Goal: Use online tool/utility: Utilize a website feature to perform a specific function

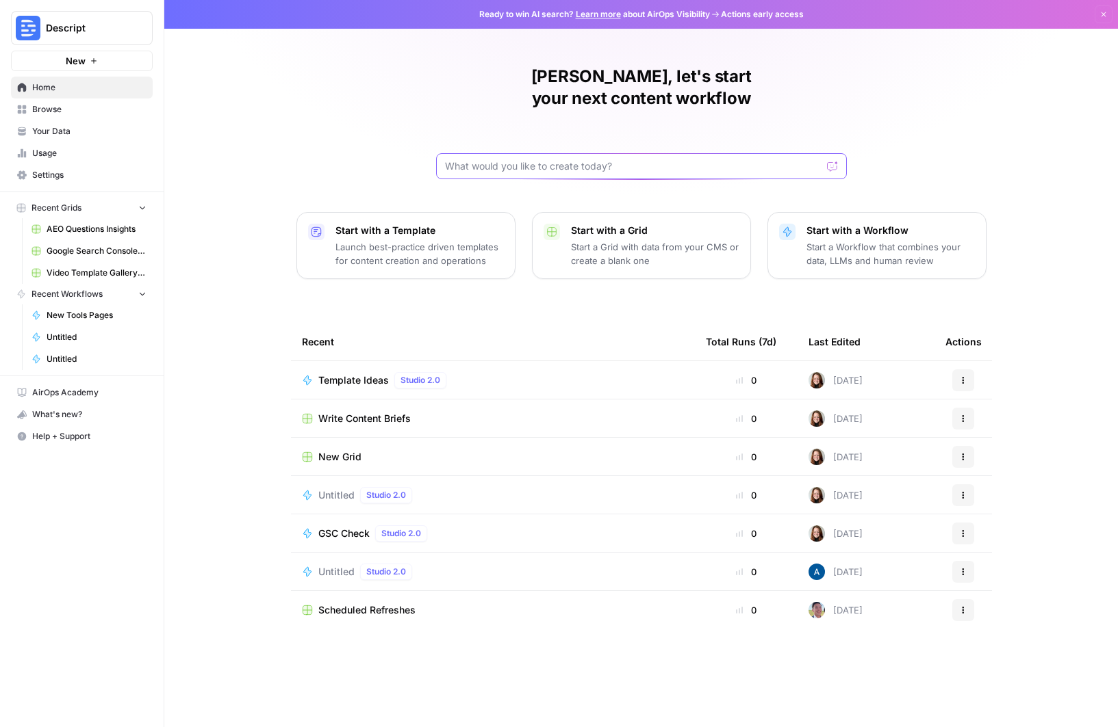
click at [511, 159] on input "text" at bounding box center [633, 166] width 376 height 14
type input "I want a blog post to be created"
click button "Send" at bounding box center [833, 166] width 18 height 18
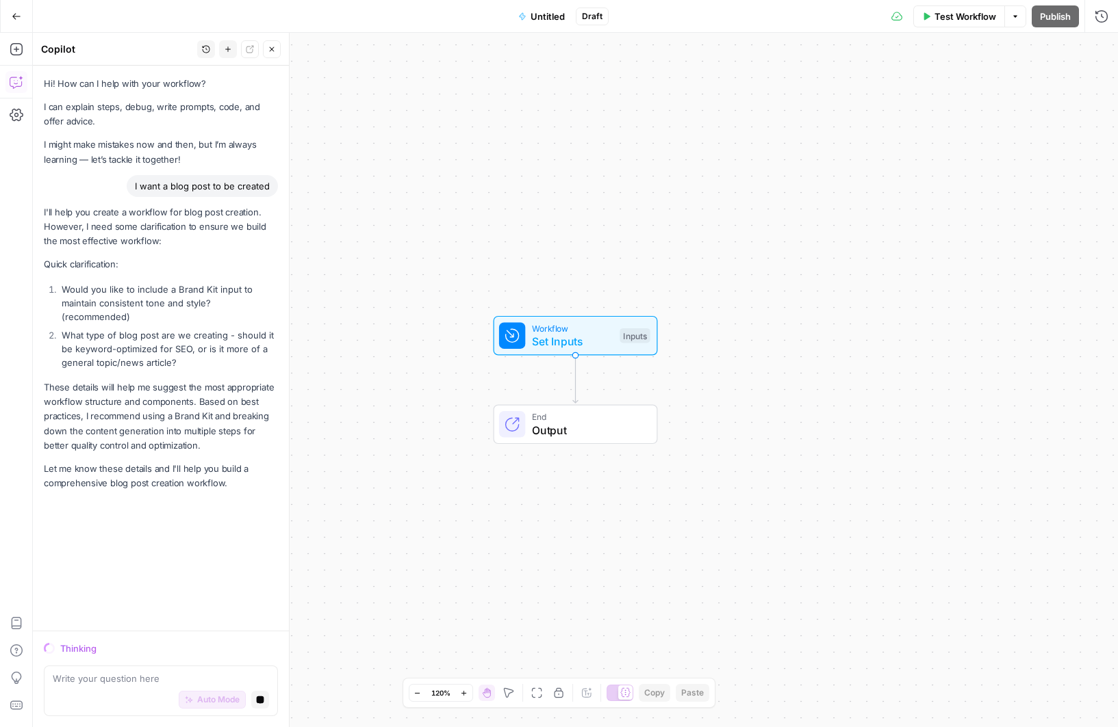
click at [166, 685] on textarea at bounding box center [161, 679] width 216 height 14
type textarea "Yes, I want my brand kit to be utilized. I want it to be optimized for SEO, AEO…"
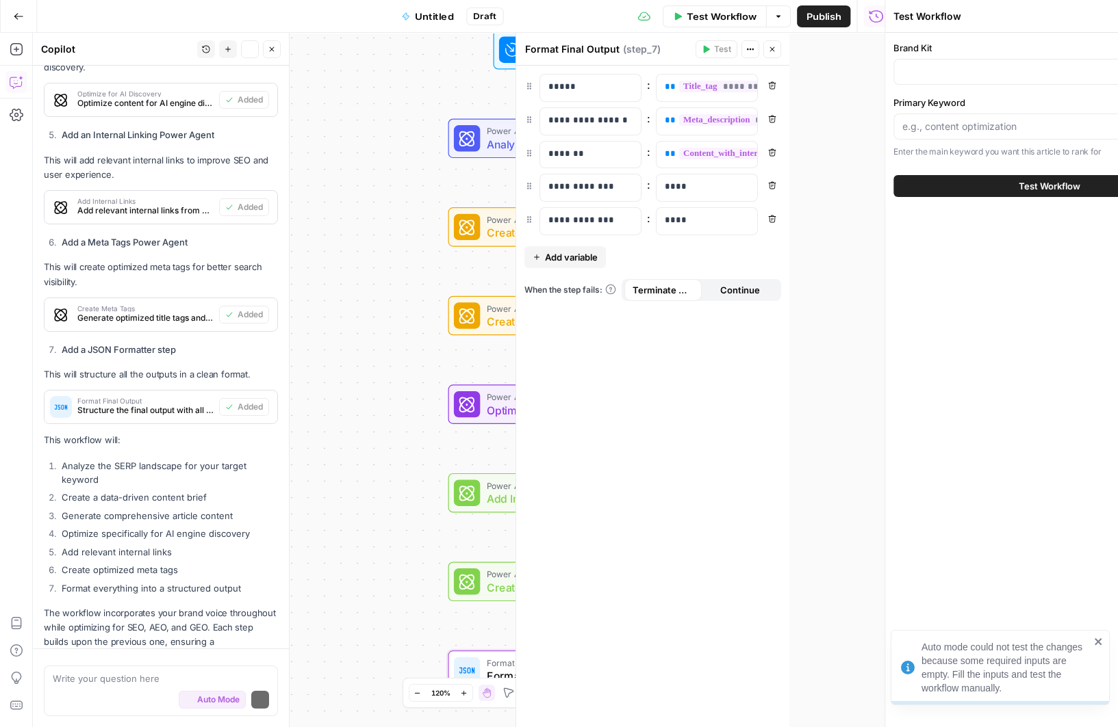
scroll to position [1356, 0]
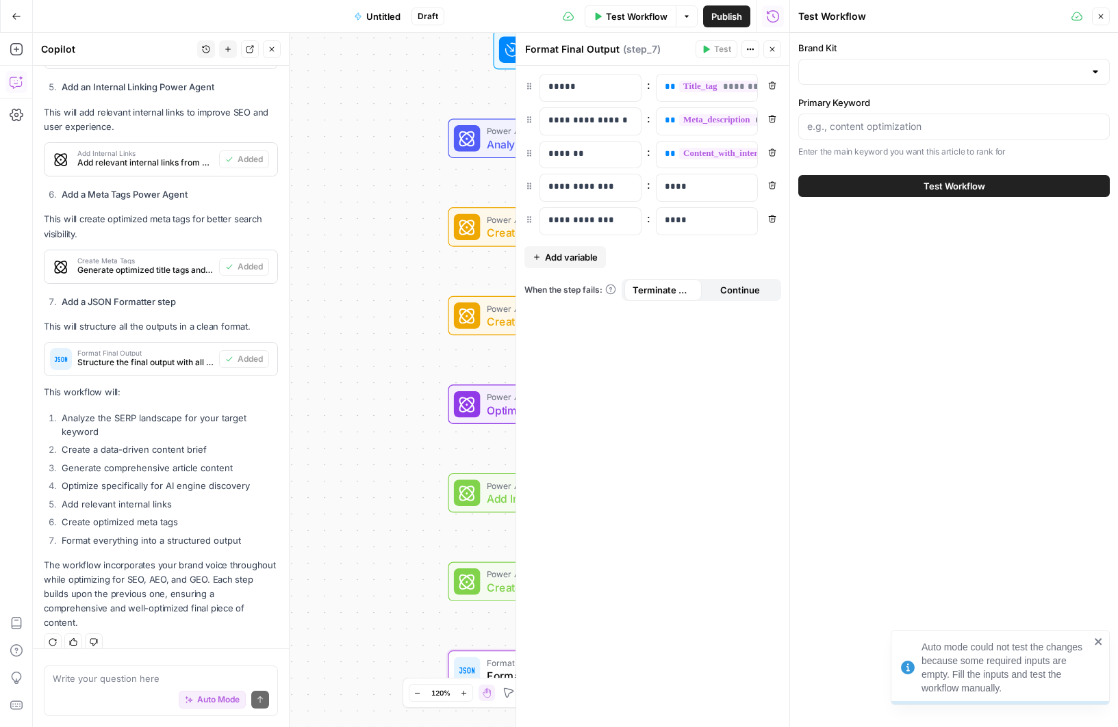
click at [135, 675] on textarea at bounding box center [161, 679] width 216 height 14
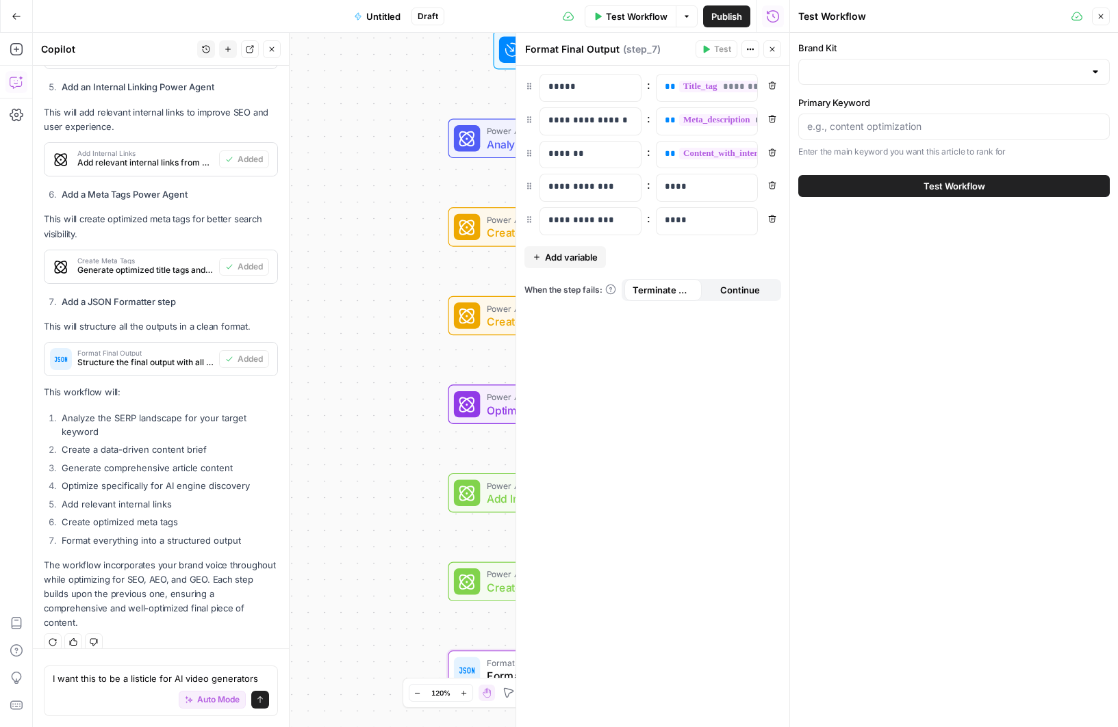
scroll to position [1369, 0]
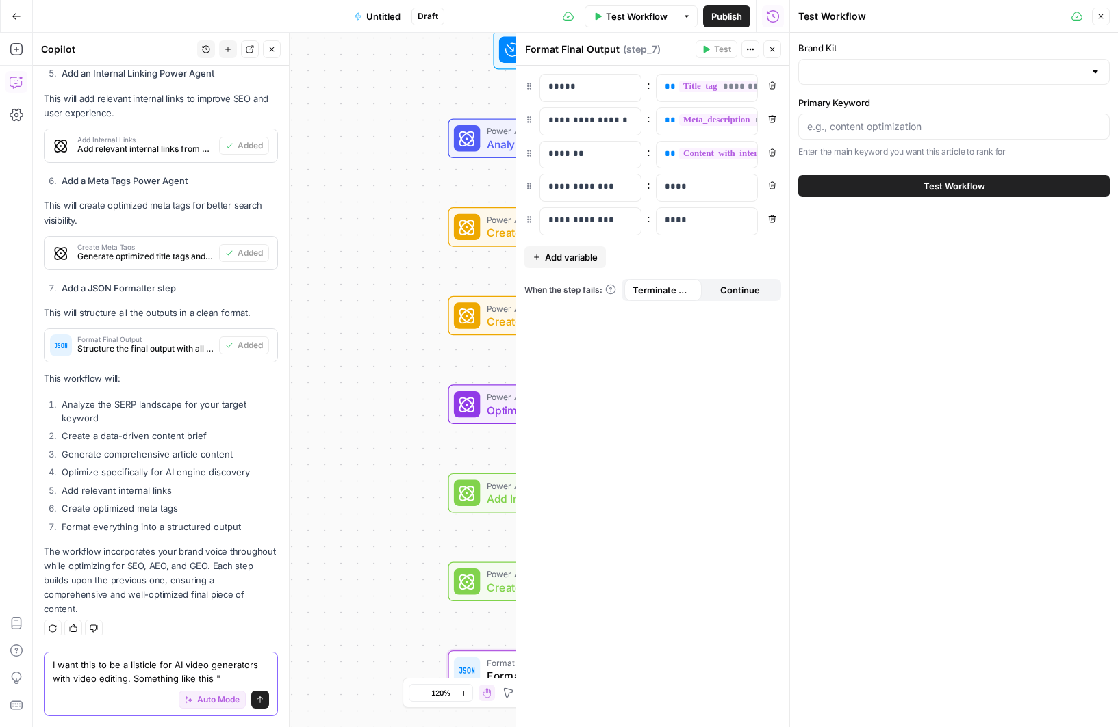
paste textarea "10 Best AI Video Generators for Effortless Content Creation: Descript Leads the…"
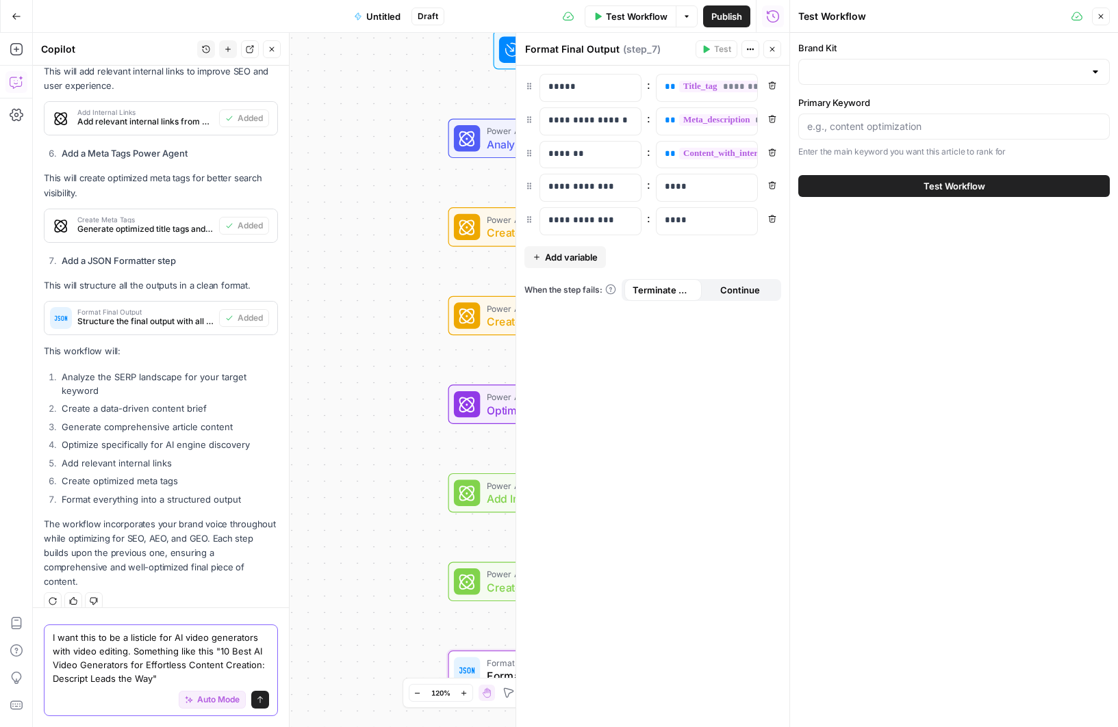
type textarea "I want this to be a listicle for AI video generators with video editing. Someth…"
click at [265, 700] on button "Send" at bounding box center [260, 700] width 18 height 18
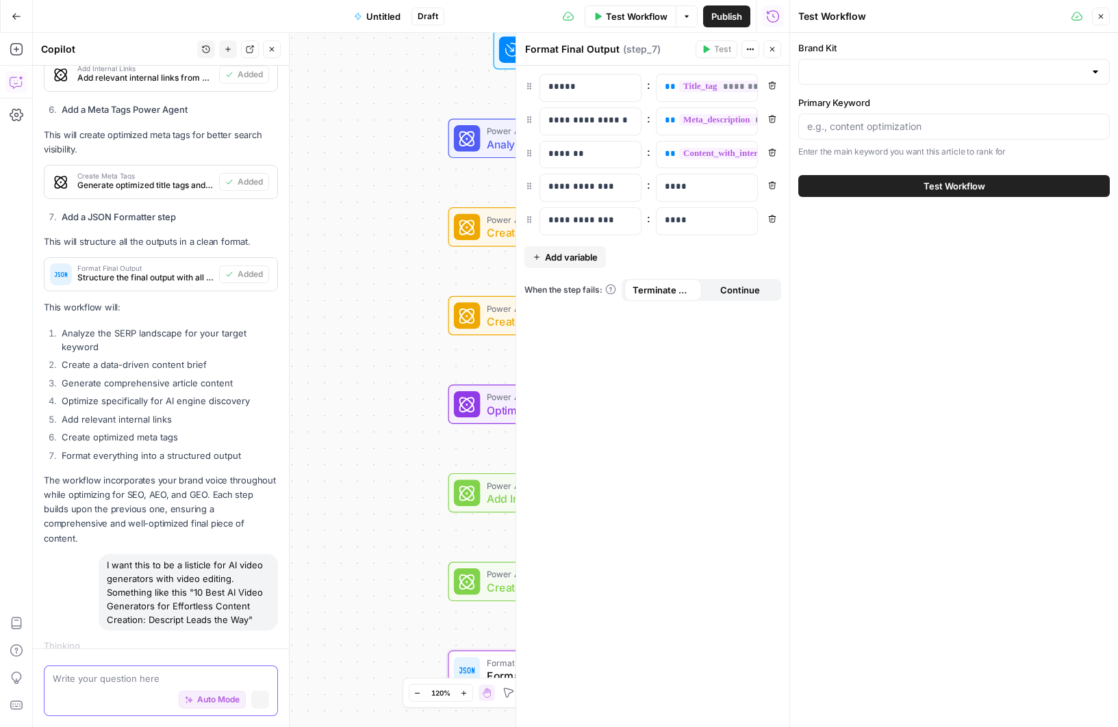
scroll to position [1386, 0]
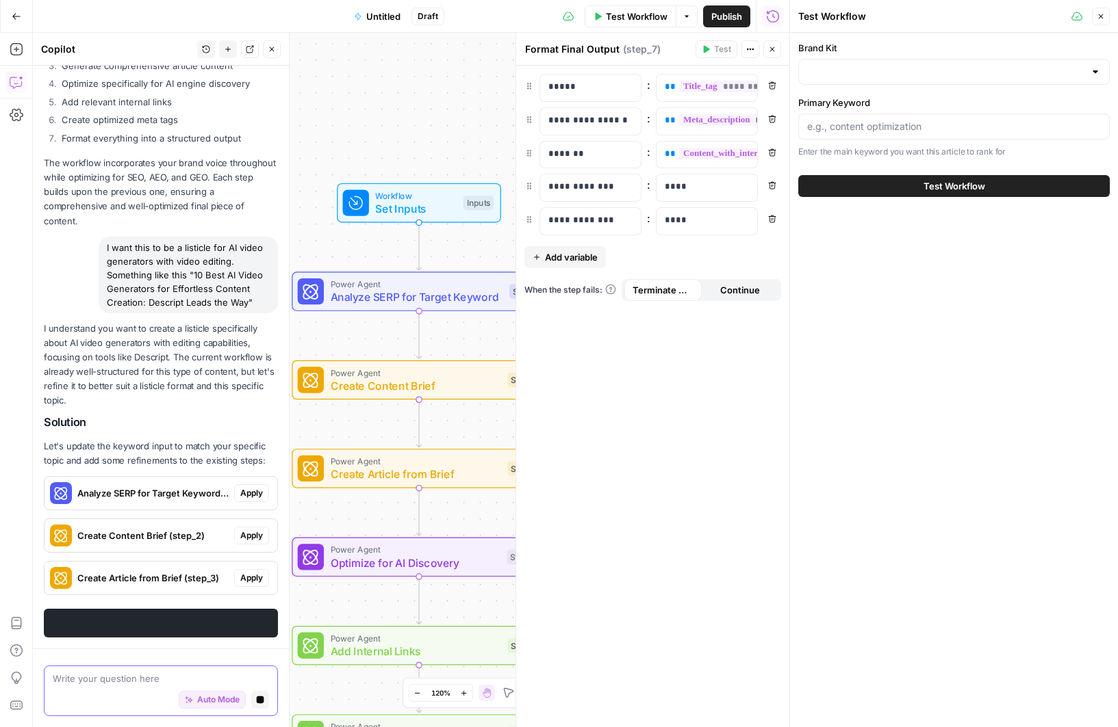
click at [261, 366] on p "I understand you want to create a listicle specifically about AI video generato…" at bounding box center [161, 365] width 234 height 87
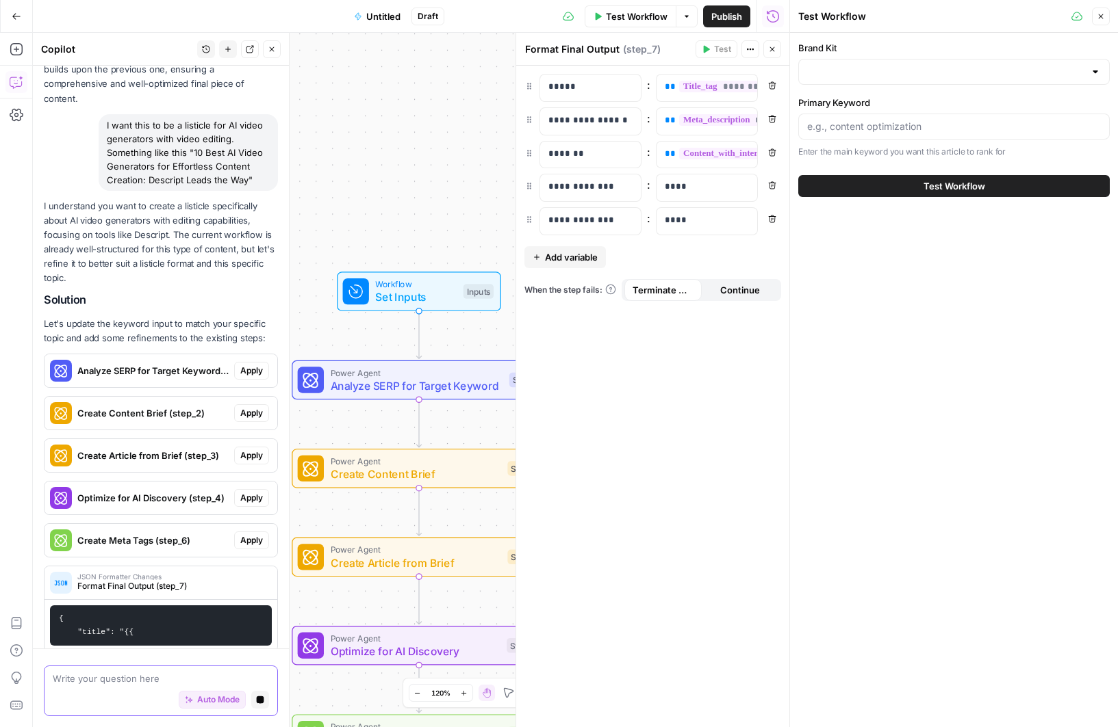
click at [257, 325] on p "Let's update the keyword input to match your specific topic and add some refine…" at bounding box center [161, 331] width 234 height 29
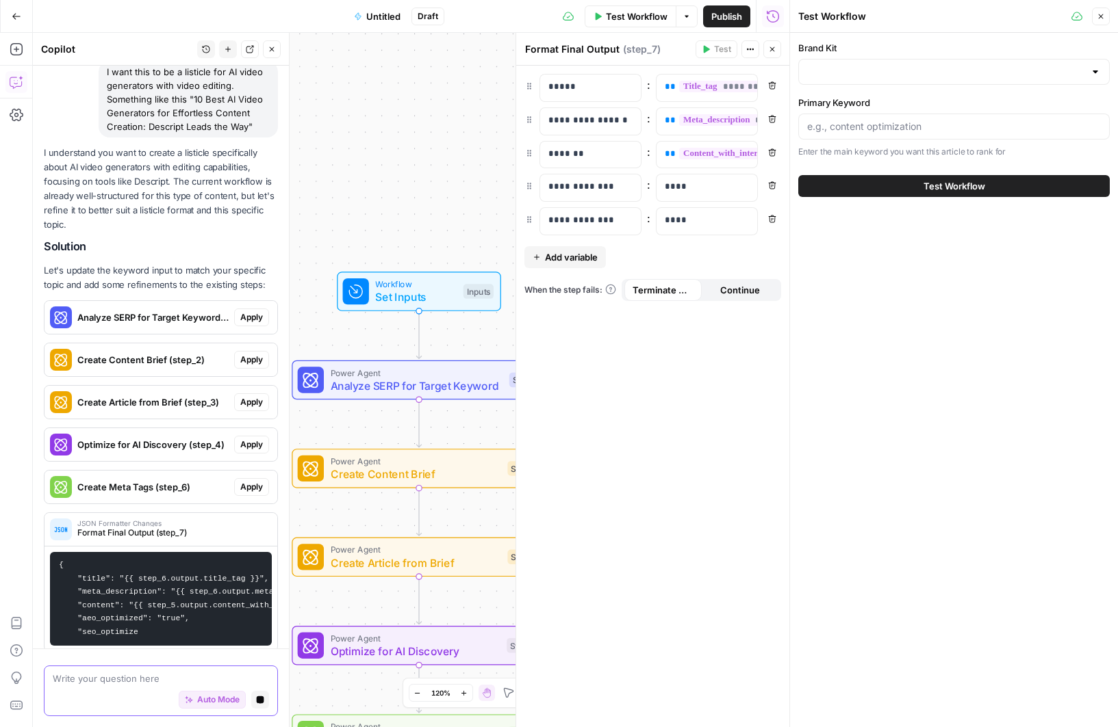
click at [255, 324] on div "I understand you want to create a listicle specifically about AI video generato…" at bounding box center [161, 399] width 234 height 506
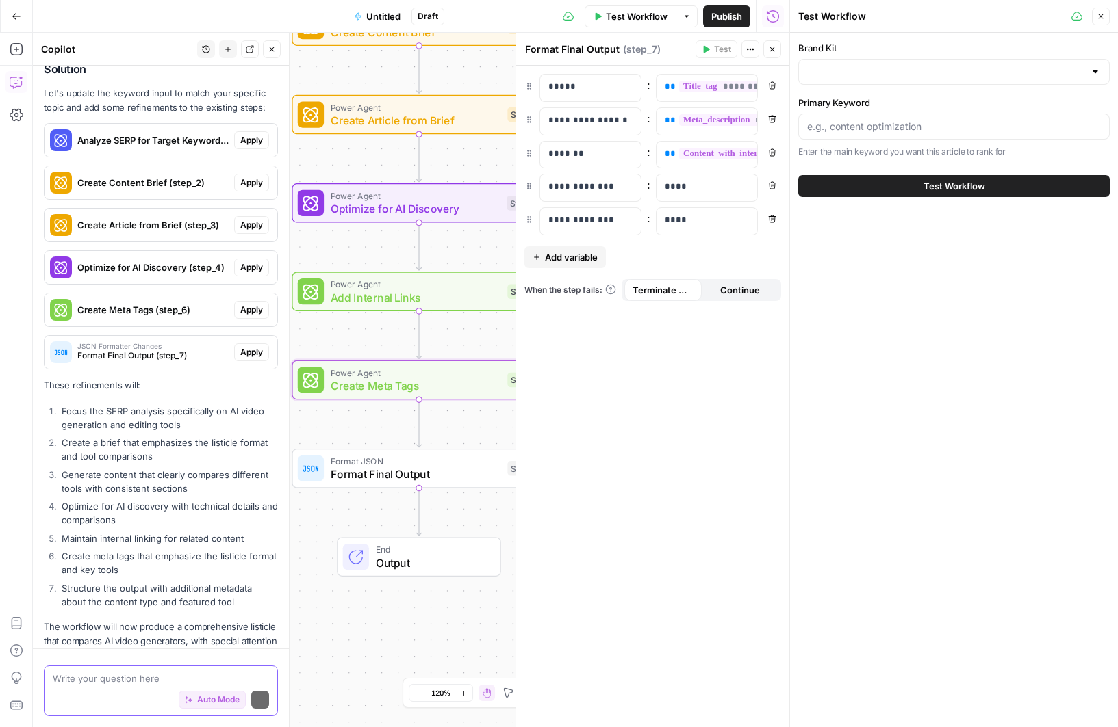
scroll to position [2187, 0]
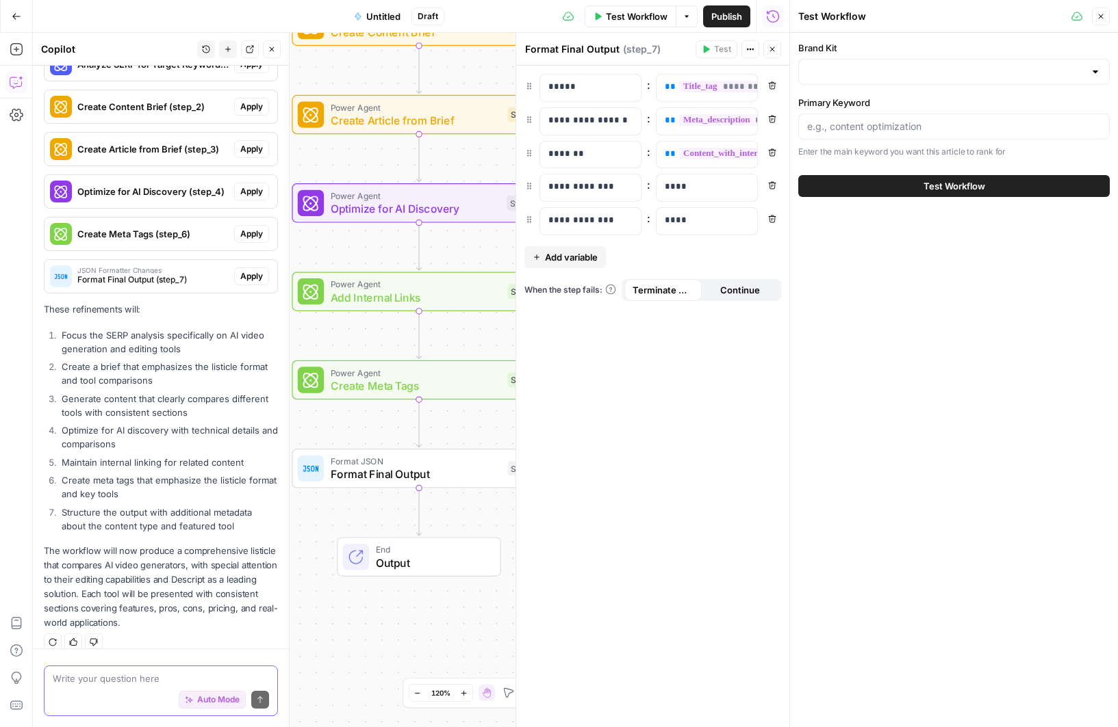
click at [1100, 18] on icon "button" at bounding box center [1100, 16] width 8 height 8
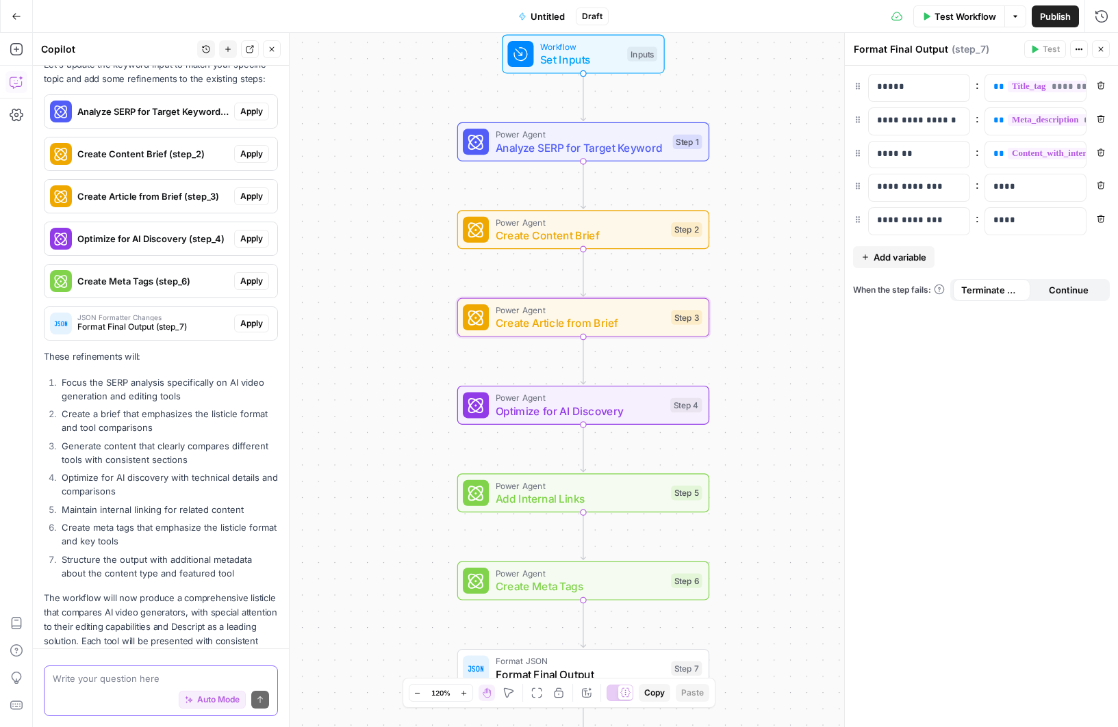
scroll to position [2101, 0]
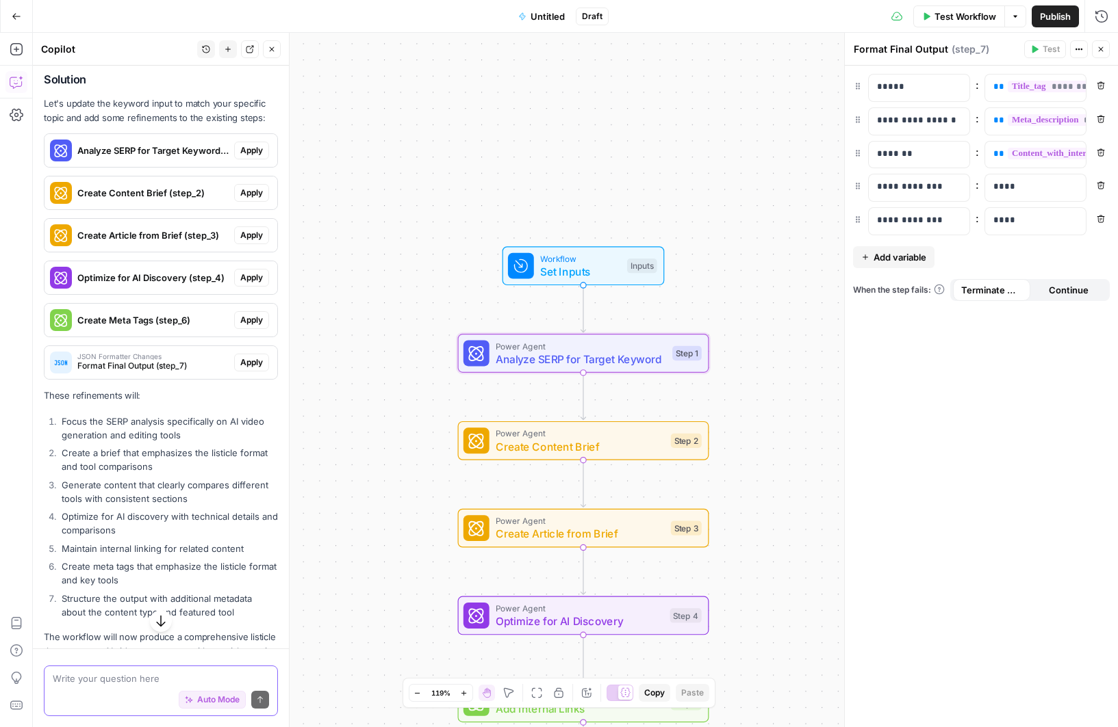
click at [257, 144] on span "Apply" at bounding box center [251, 150] width 23 height 12
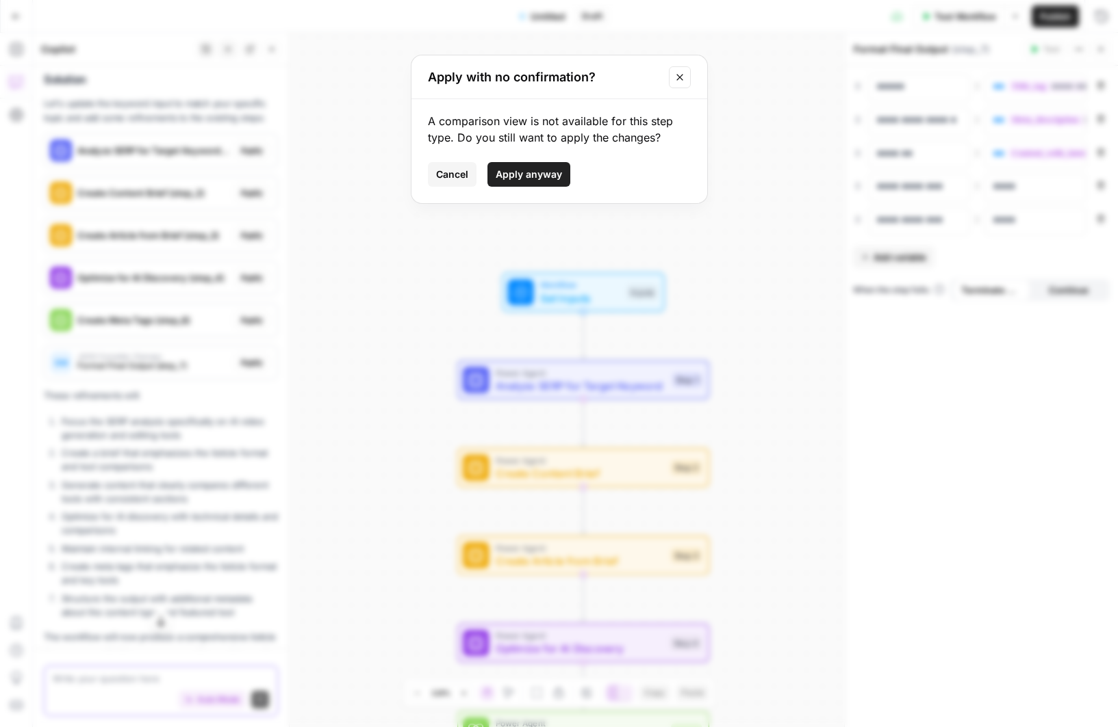
click at [534, 174] on span "Apply anyway" at bounding box center [528, 175] width 66 height 14
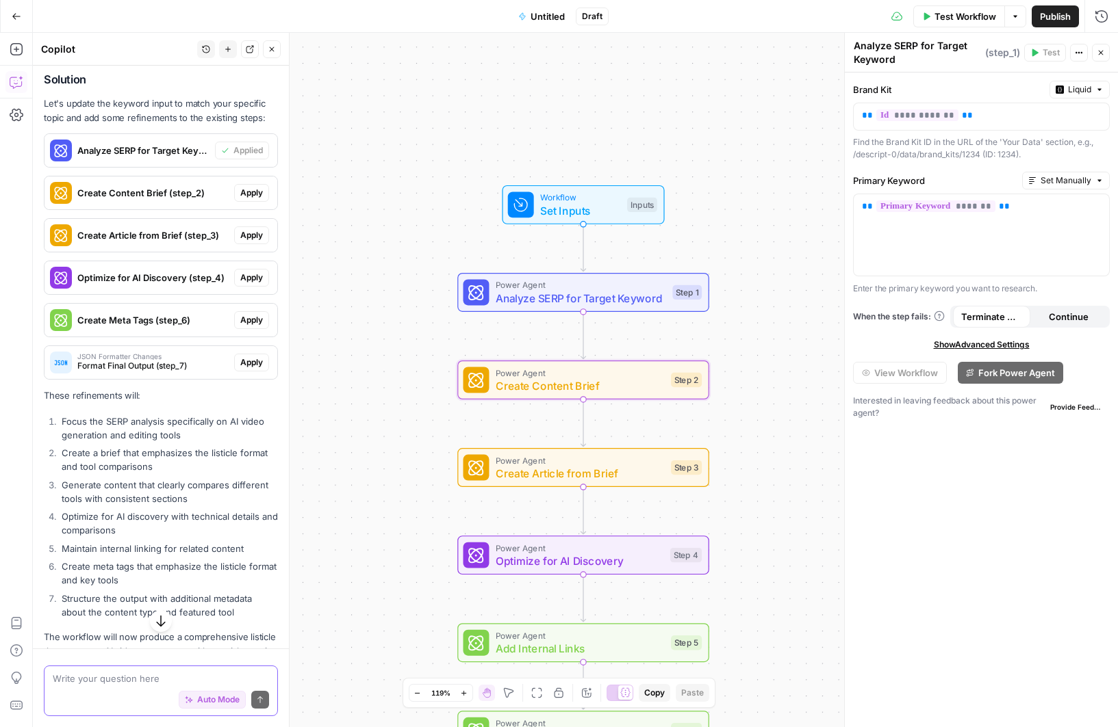
click at [252, 187] on span "Apply" at bounding box center [251, 193] width 23 height 12
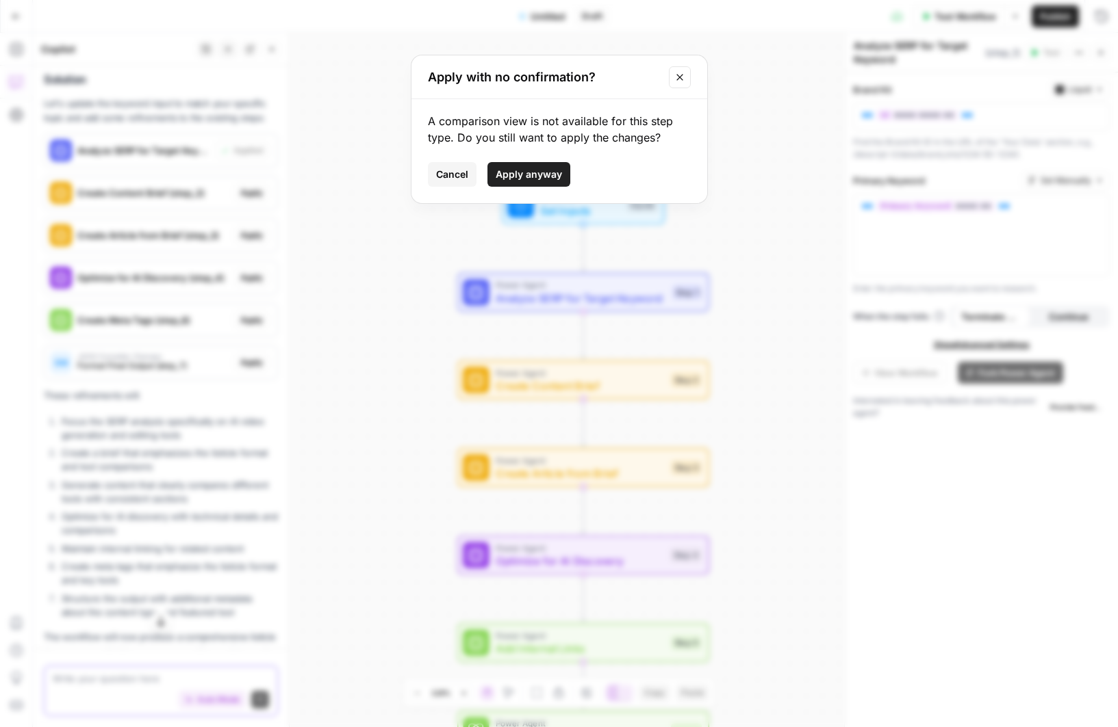
click at [522, 177] on span "Apply anyway" at bounding box center [528, 175] width 66 height 14
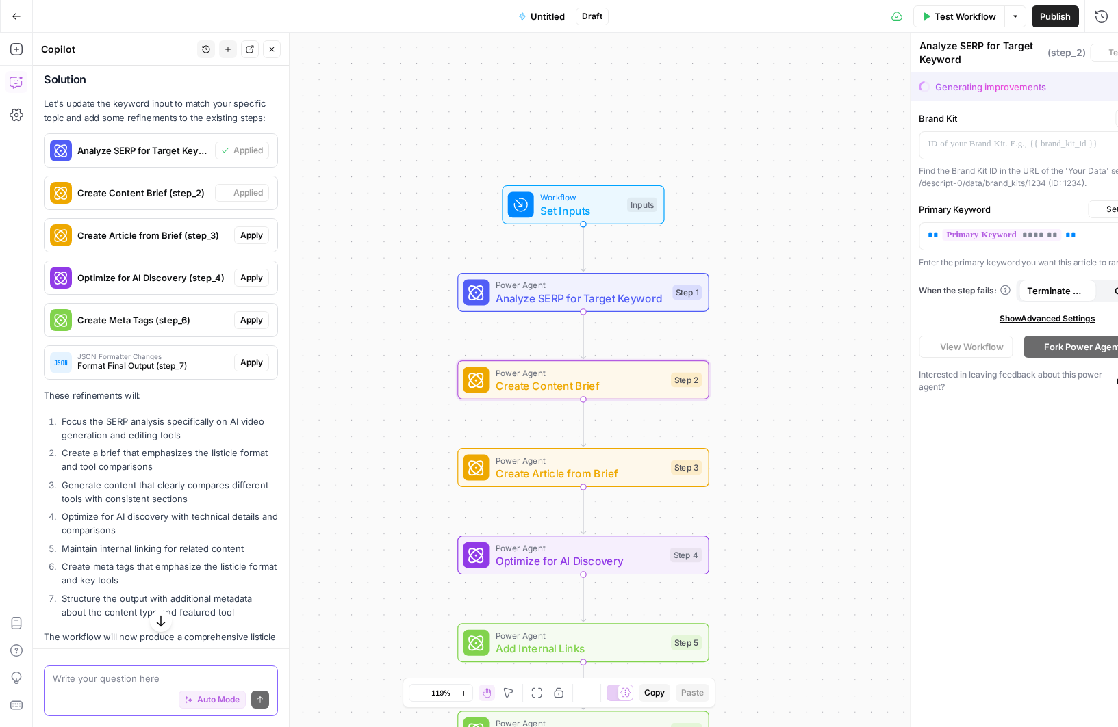
type textarea "Create Content Brief"
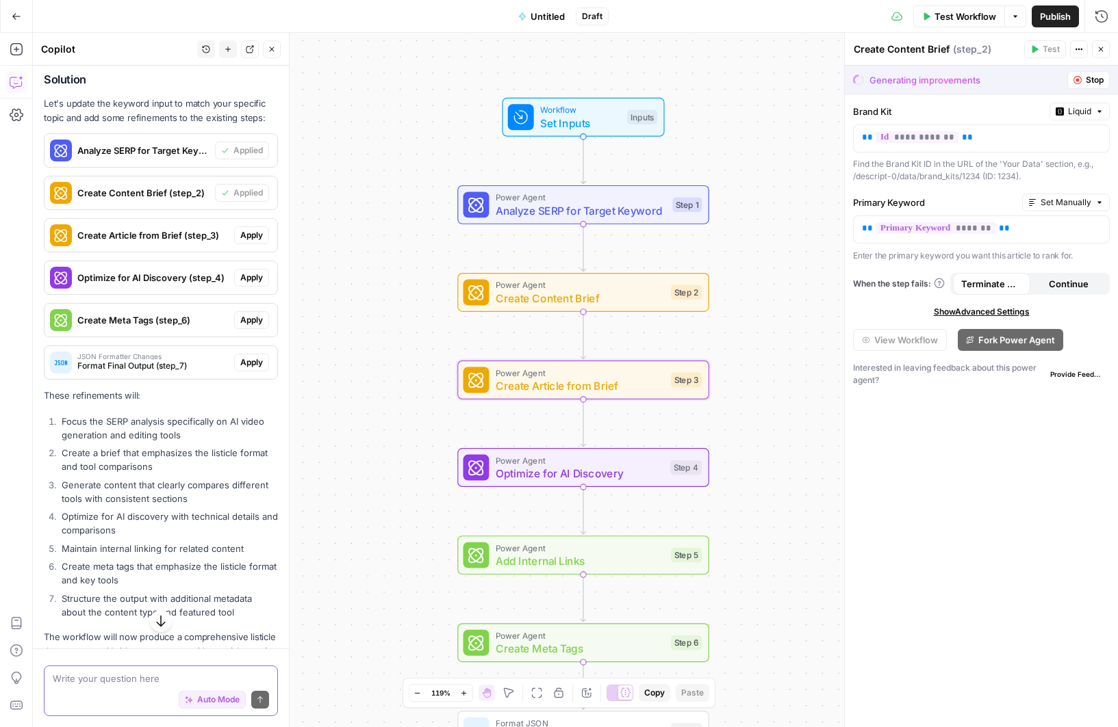
click at [261, 229] on span "Apply" at bounding box center [251, 235] width 23 height 12
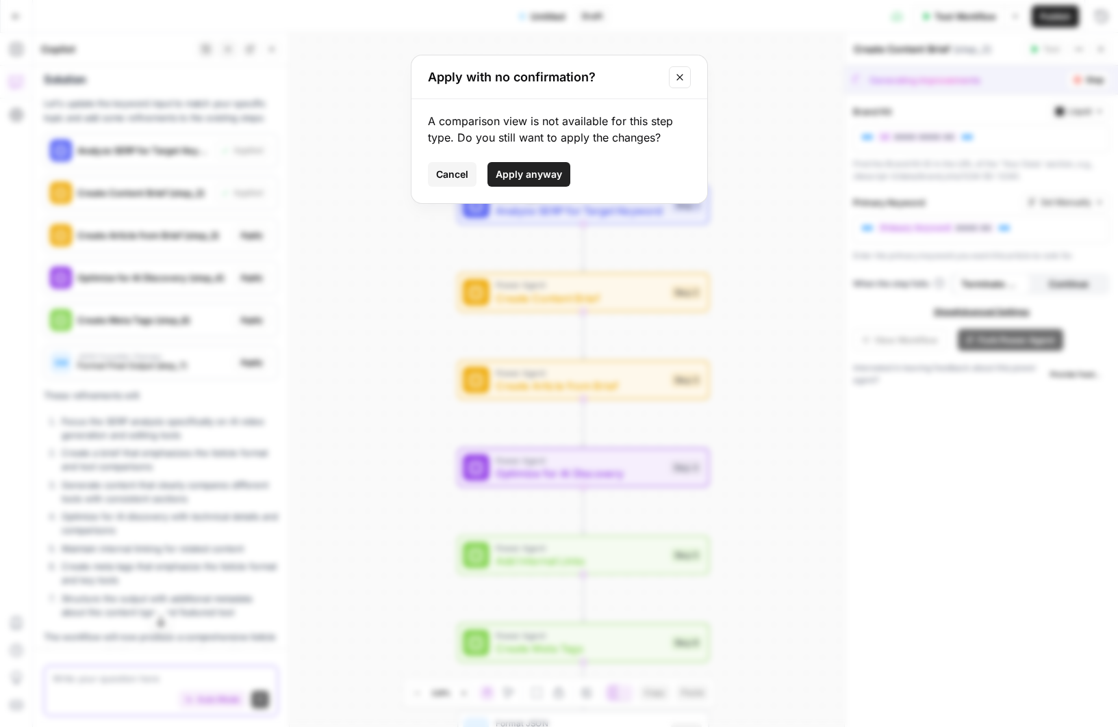
click at [536, 177] on span "Apply anyway" at bounding box center [528, 175] width 66 height 14
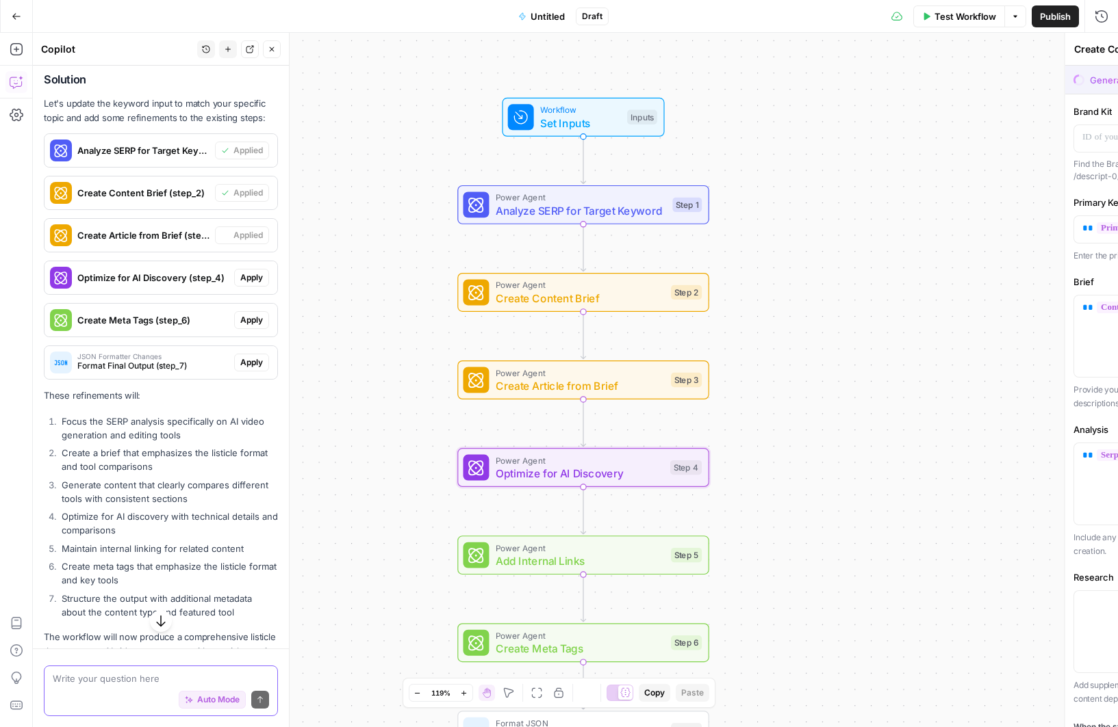
type textarea "Create Article from Brief"
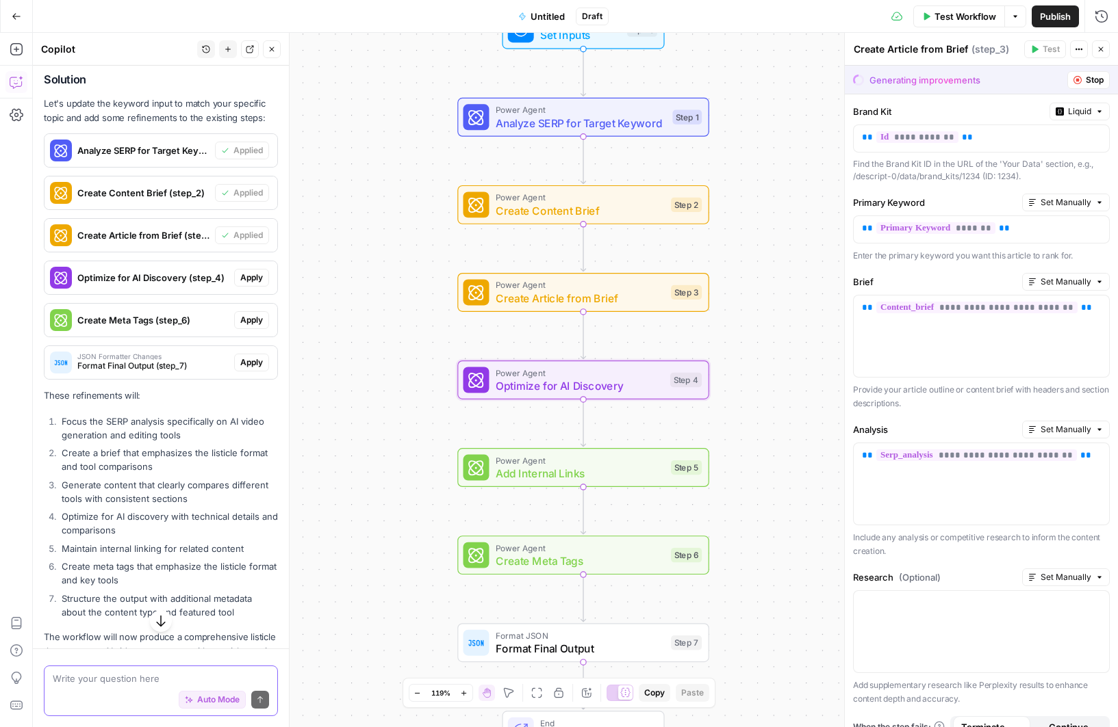
click at [252, 272] on span "Apply" at bounding box center [251, 278] width 23 height 12
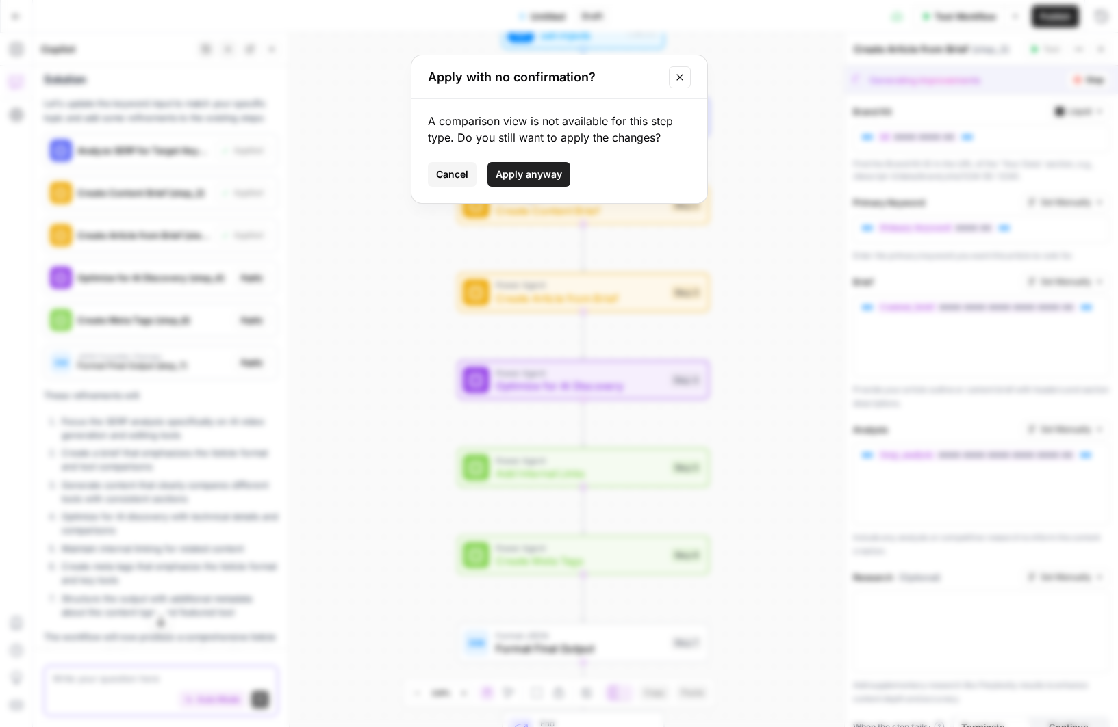
click at [558, 181] on span "Apply anyway" at bounding box center [528, 175] width 66 height 14
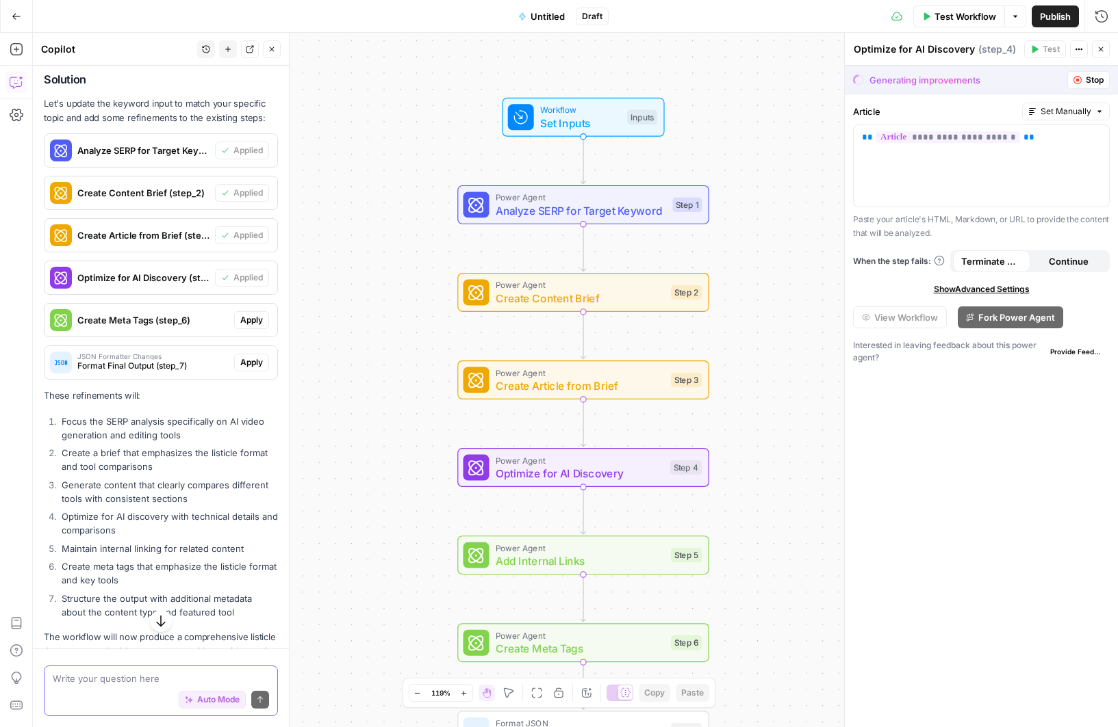
scroll to position [2145, 0]
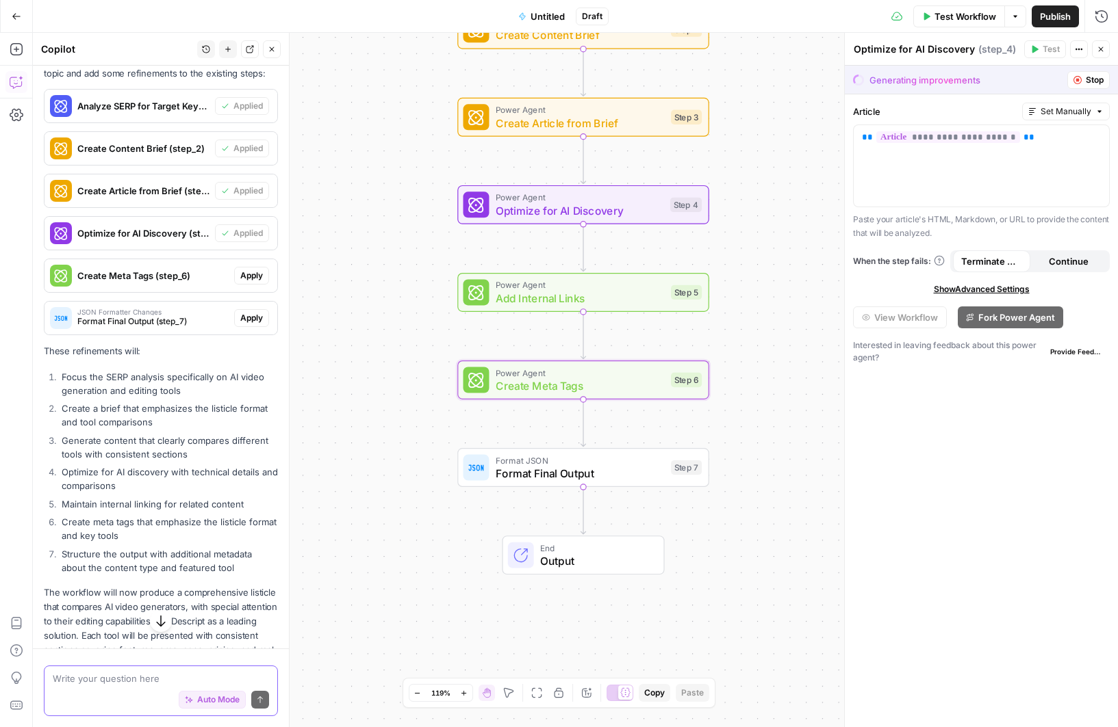
click at [258, 270] on span "Apply" at bounding box center [251, 276] width 23 height 12
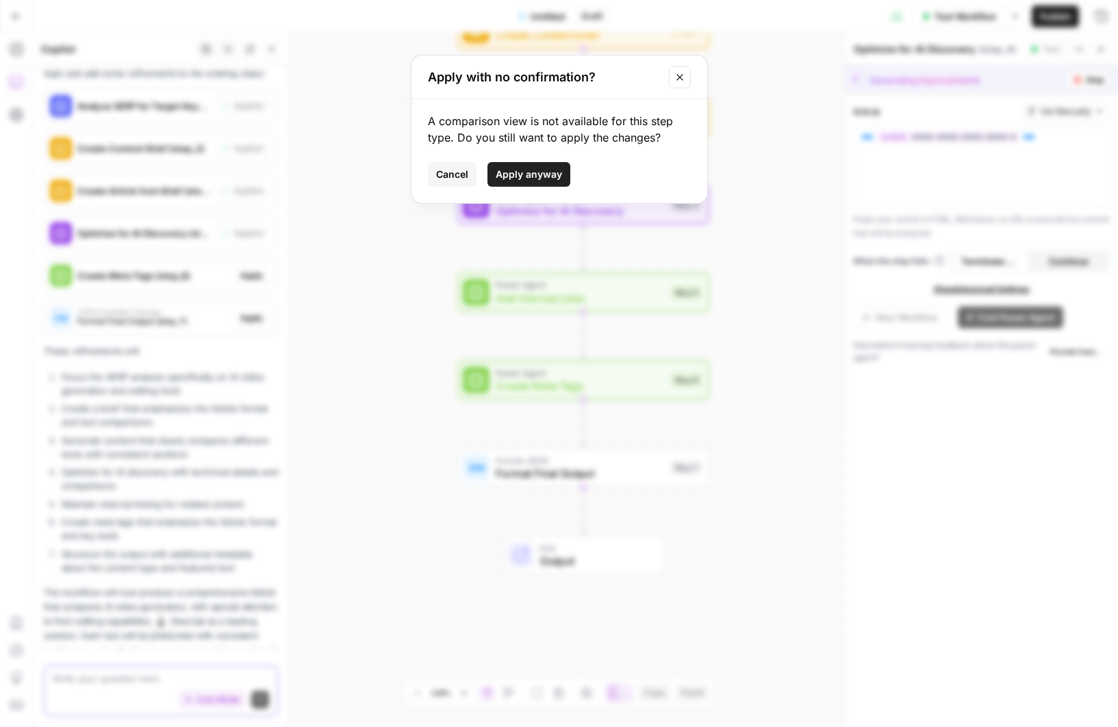
click at [550, 176] on span "Apply anyway" at bounding box center [528, 175] width 66 height 14
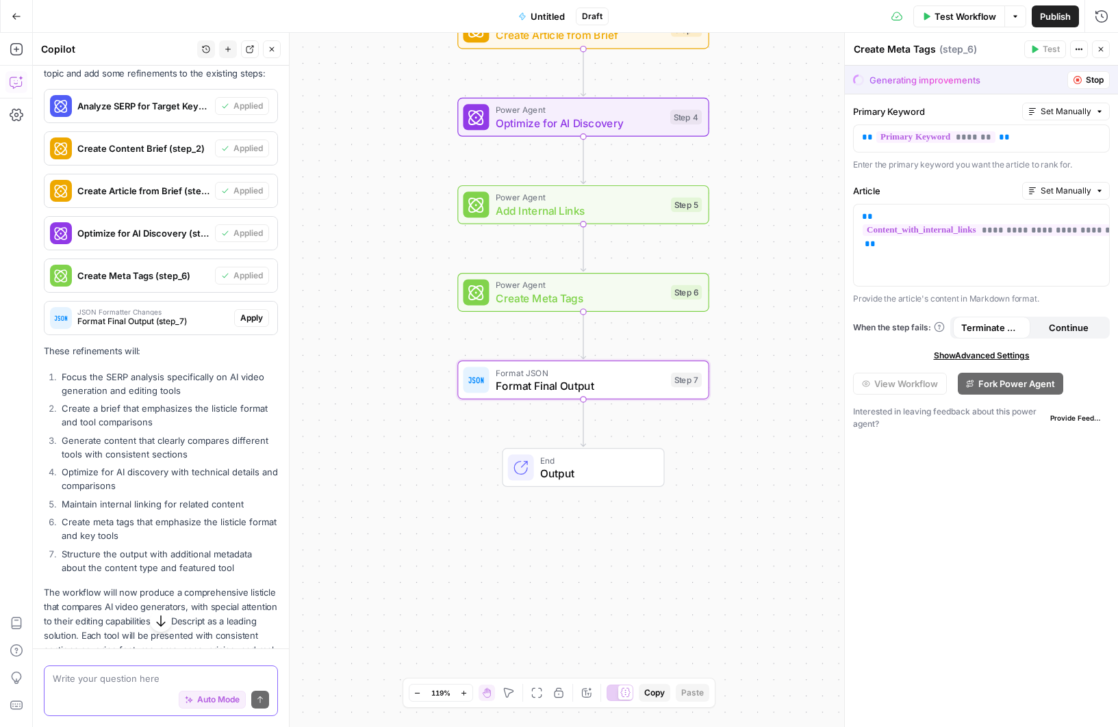
click at [253, 312] on span "Apply" at bounding box center [251, 318] width 23 height 12
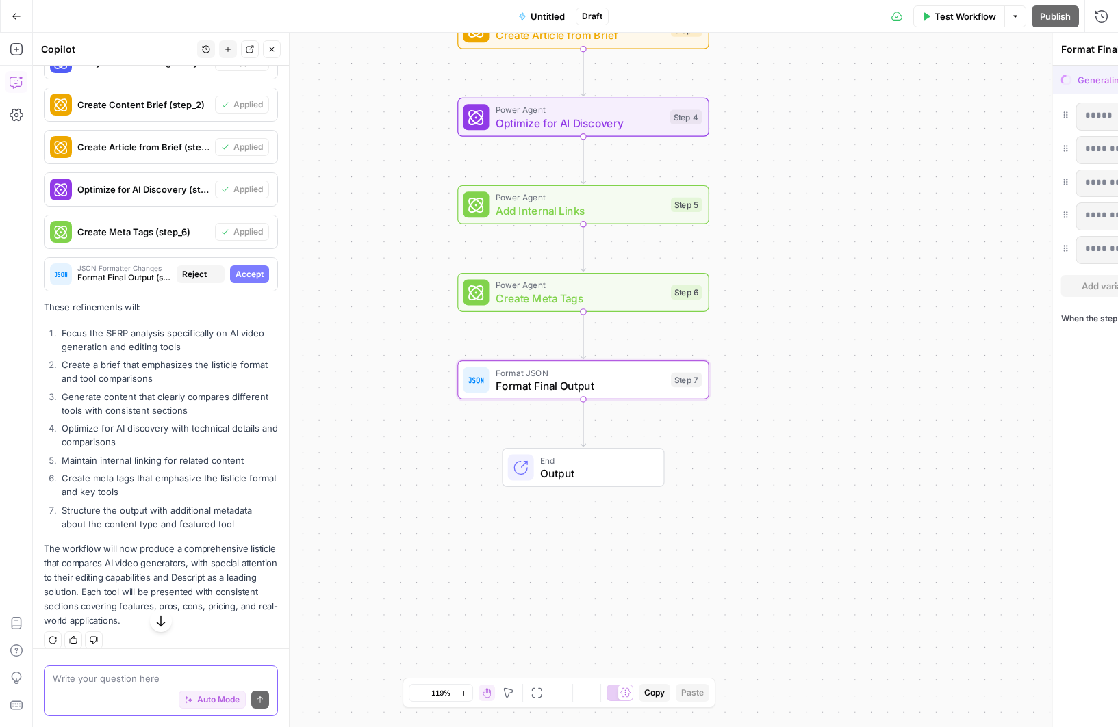
scroll to position [2102, 0]
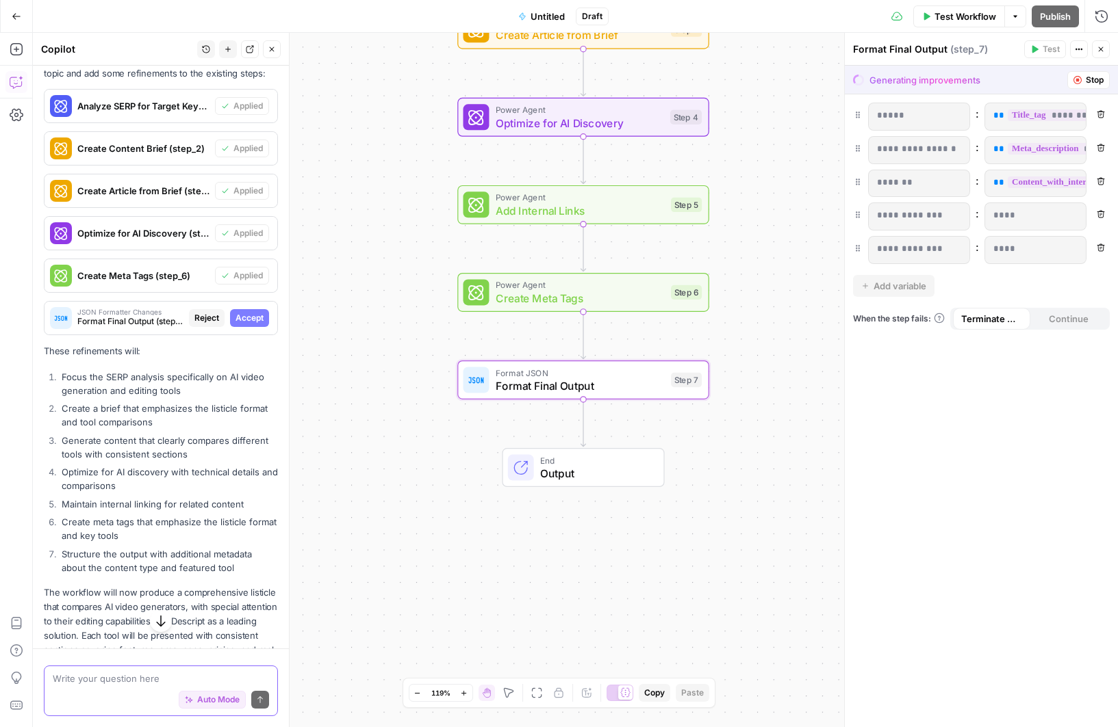
click at [259, 312] on span "Accept" at bounding box center [249, 318] width 28 height 12
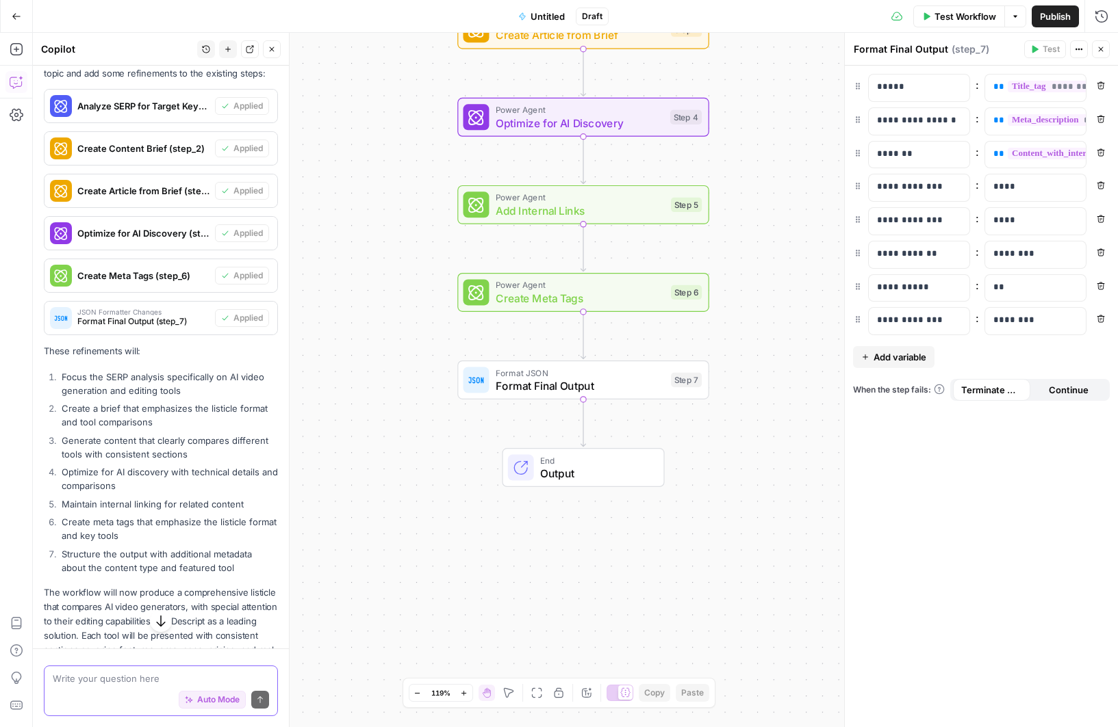
scroll to position [2209, 0]
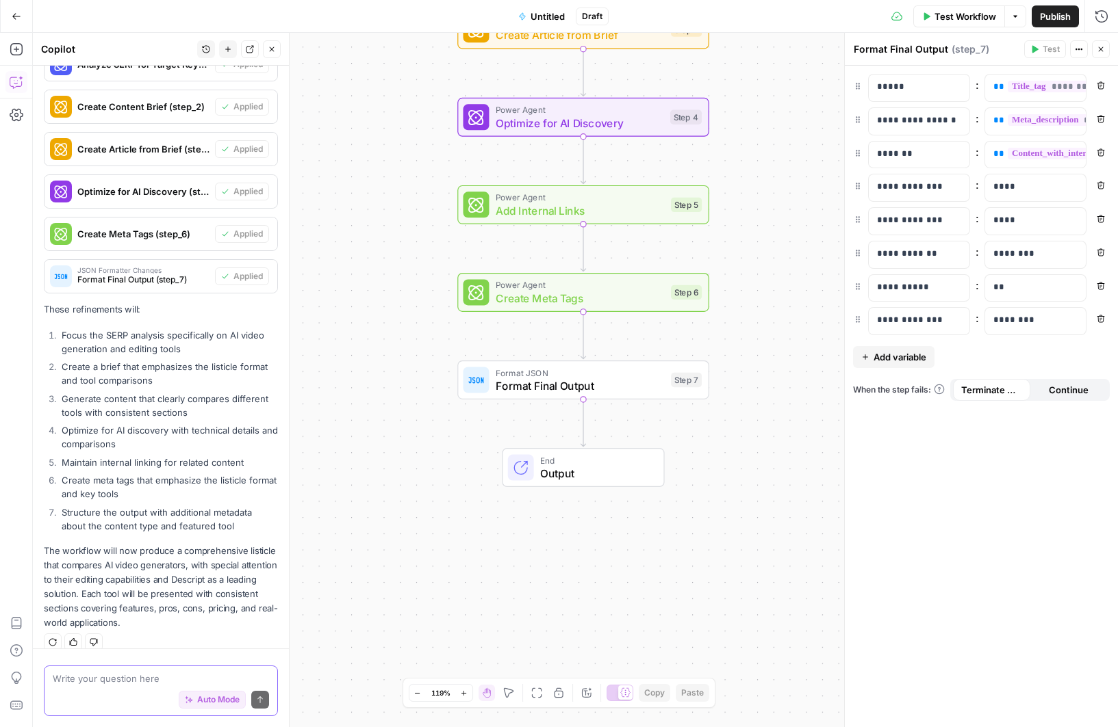
click at [137, 682] on textarea at bounding box center [161, 679] width 216 height 14
type textarea "The output should be a draft blog post in [DOMAIN_NAME]"
click at [259, 704] on icon "submit" at bounding box center [260, 700] width 8 height 8
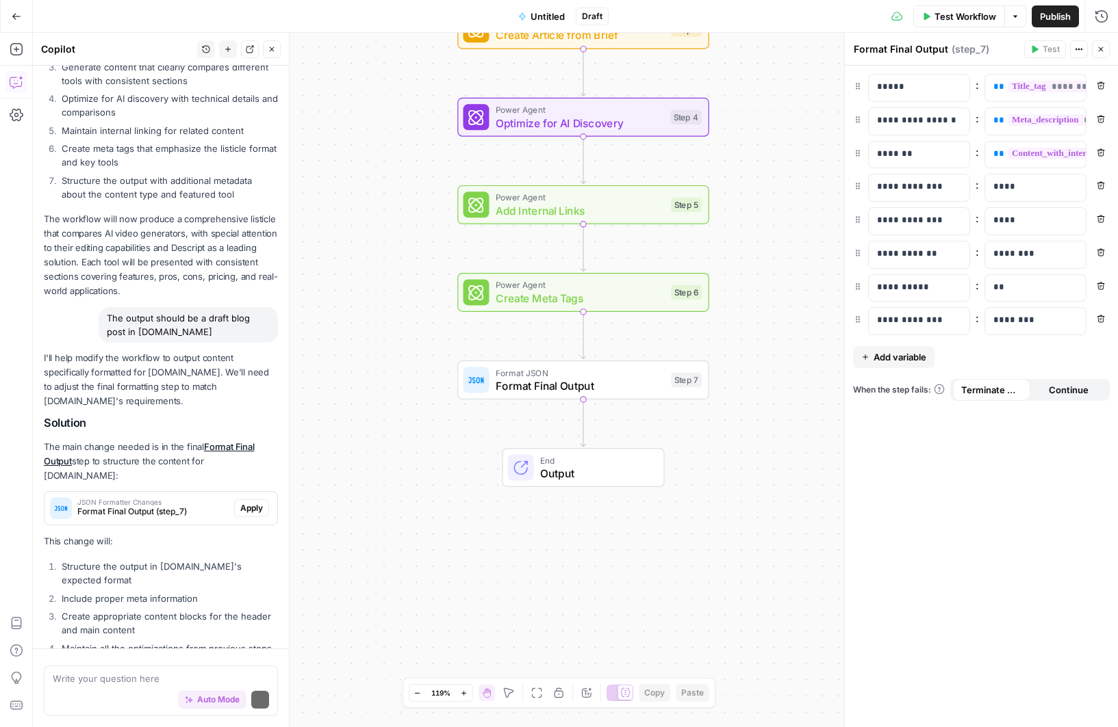
scroll to position [2639, 0]
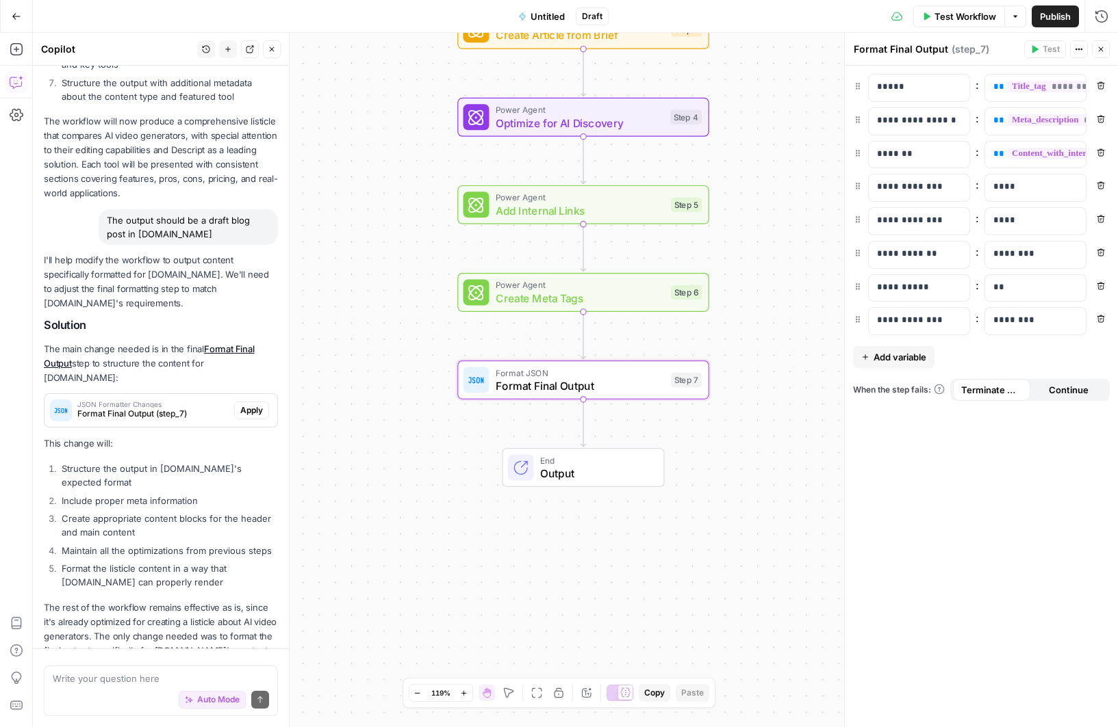
click at [247, 404] on span "Apply" at bounding box center [251, 410] width 23 height 12
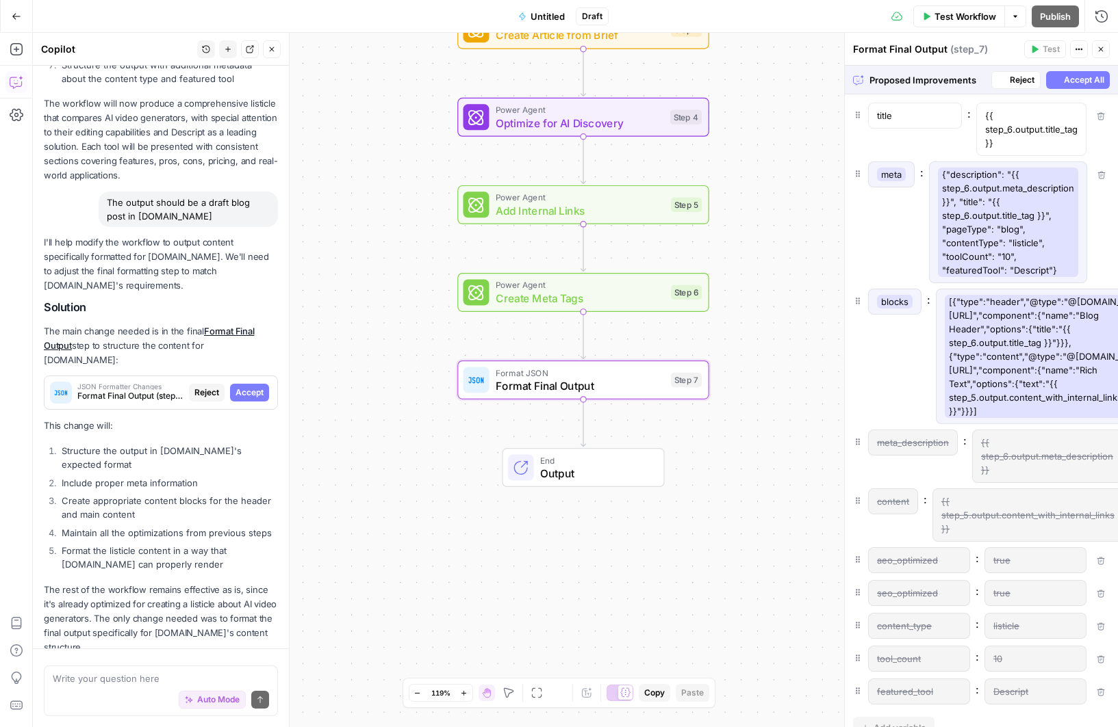
scroll to position [2573, 0]
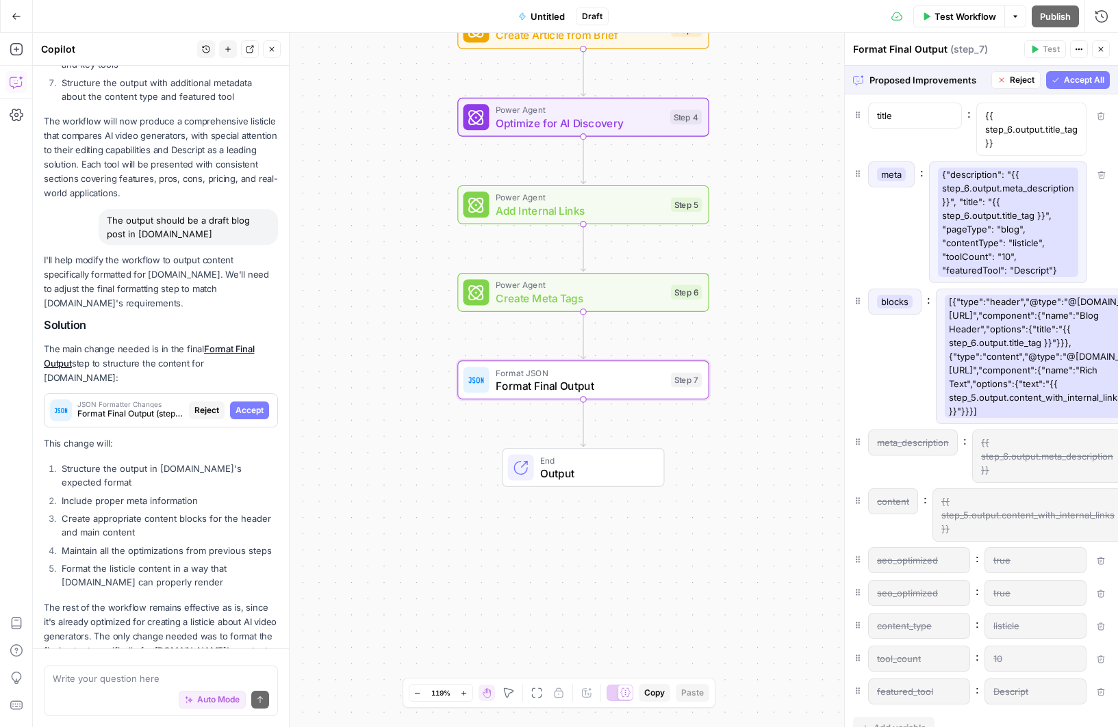
click at [254, 404] on span "Accept" at bounding box center [249, 410] width 28 height 12
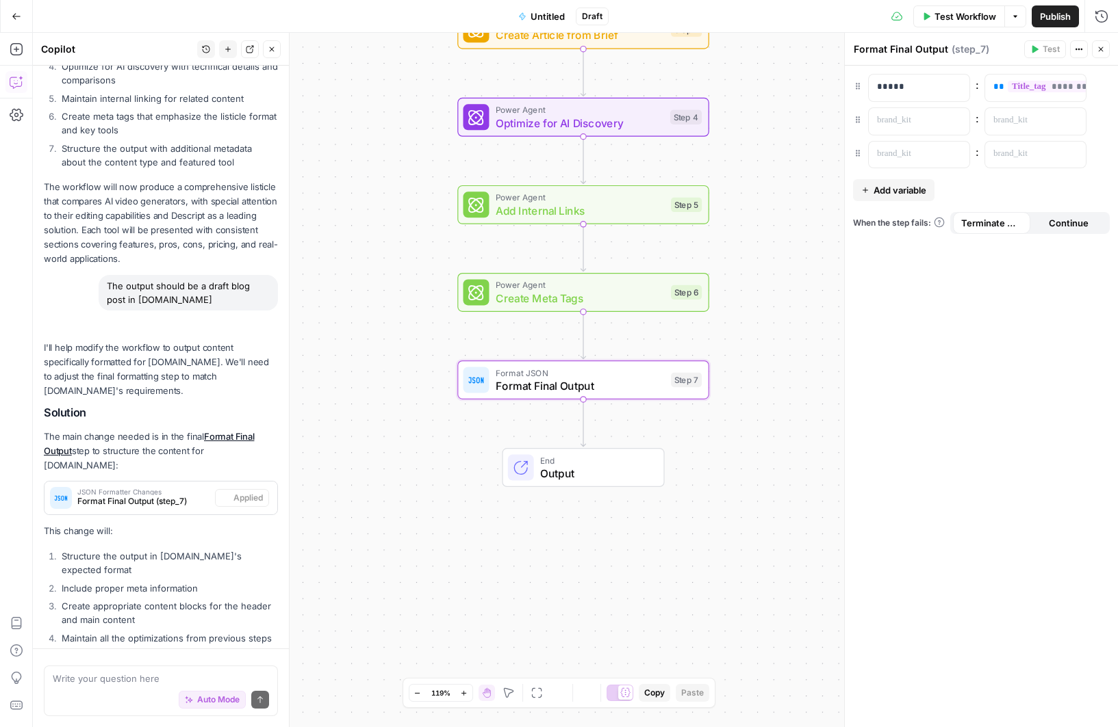
scroll to position [2661, 0]
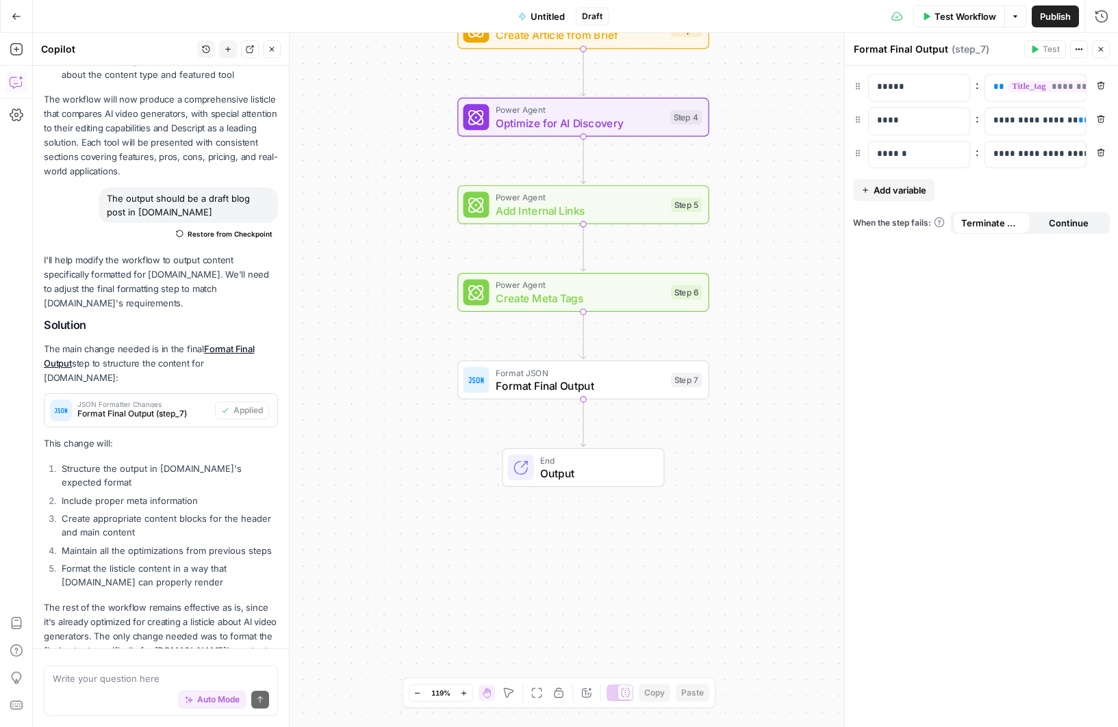
click at [951, 16] on span "Test Workflow" at bounding box center [965, 17] width 62 height 14
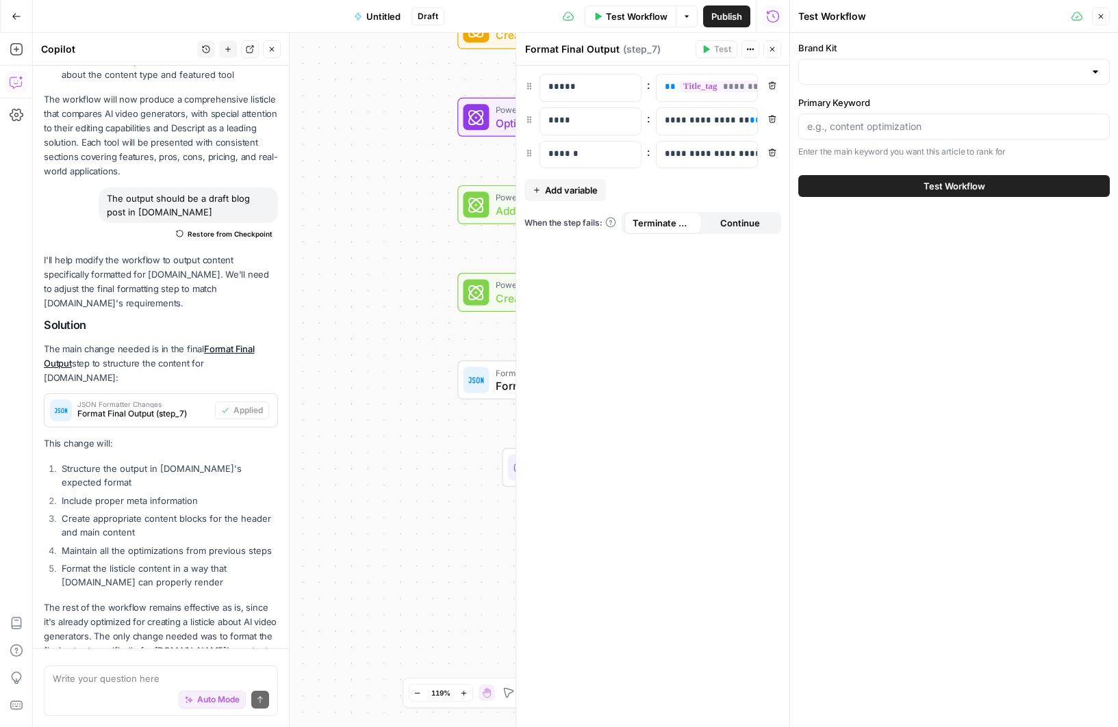
click at [994, 83] on div at bounding box center [953, 72] width 311 height 26
click at [898, 114] on div "ID: 2807" at bounding box center [954, 119] width 288 height 12
type input "Descript"
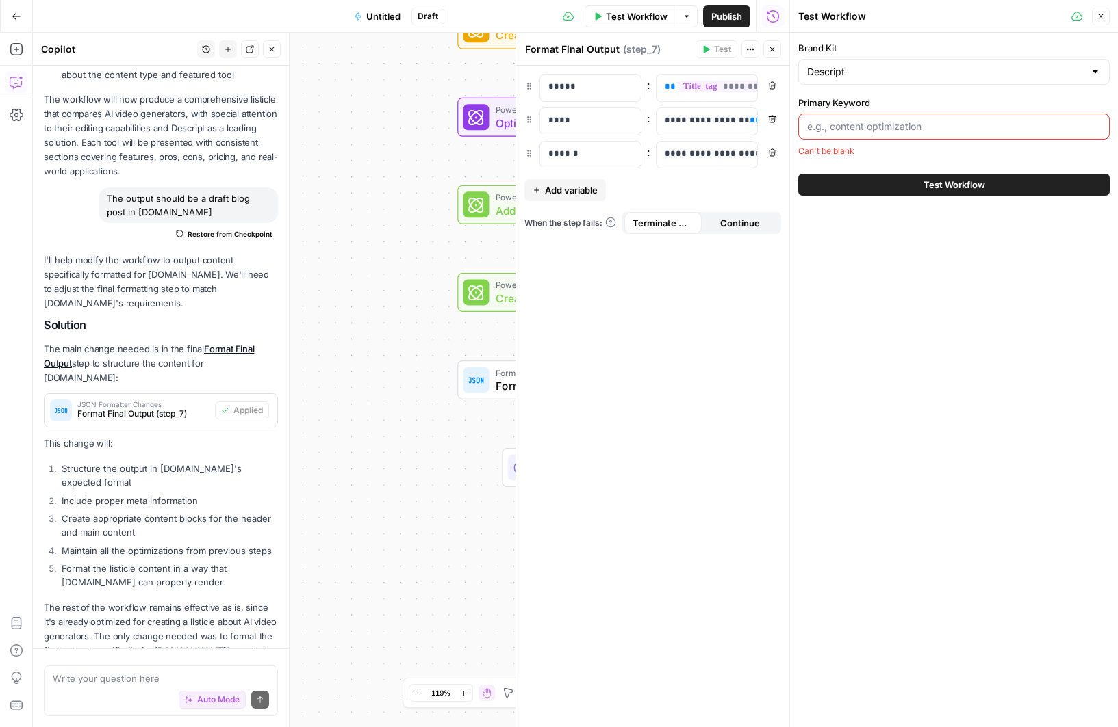
click at [880, 129] on input "Primary Keyword" at bounding box center [954, 127] width 294 height 14
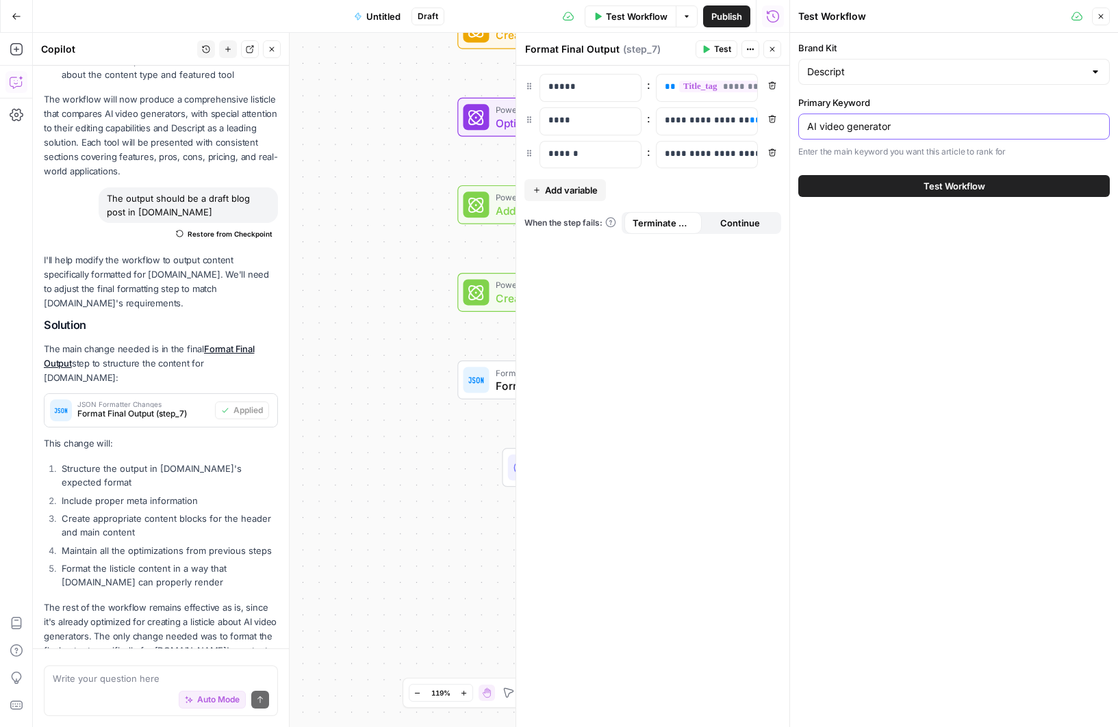
type input "AI video generator"
click at [995, 185] on button "Test Workflow" at bounding box center [953, 186] width 311 height 22
